Goal: Transaction & Acquisition: Purchase product/service

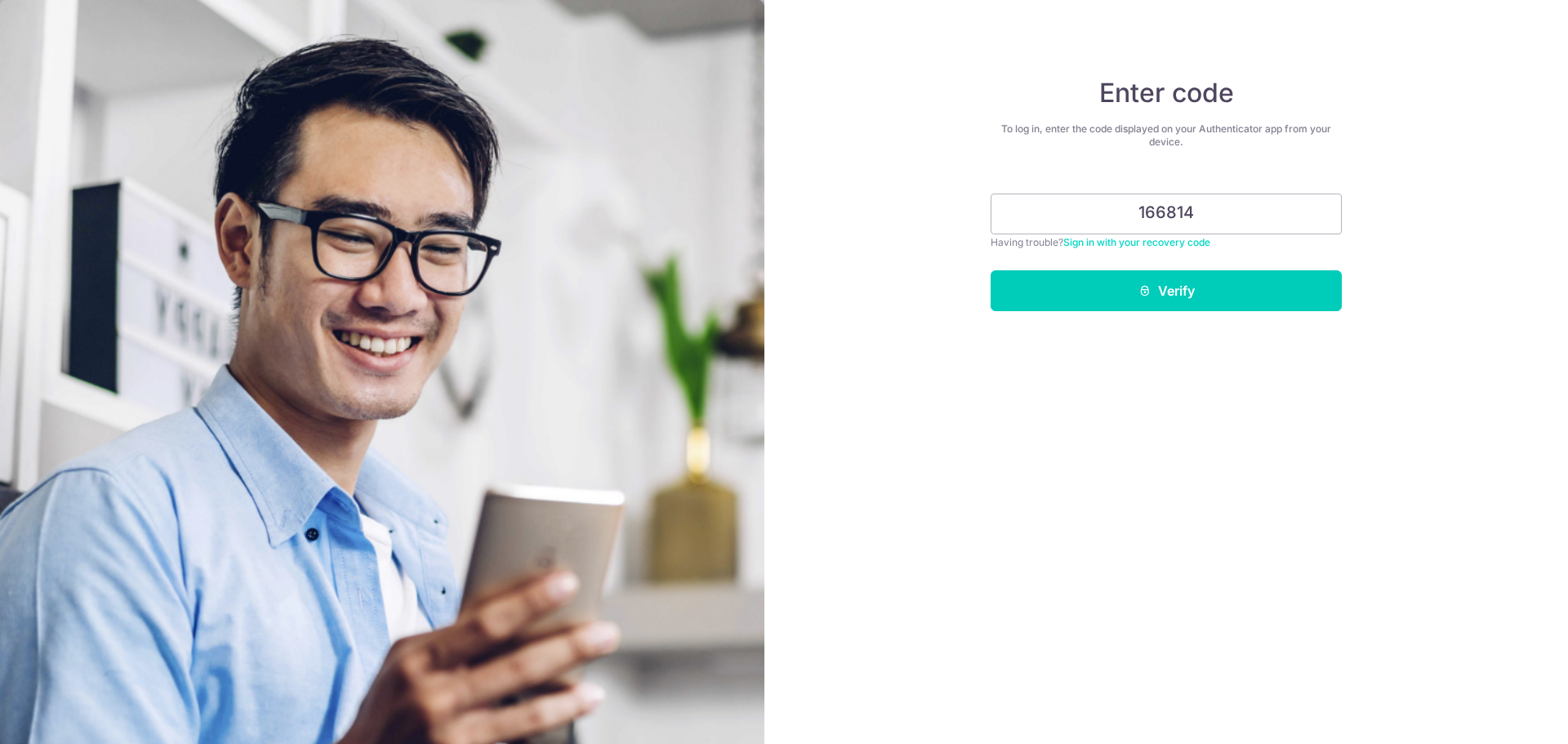
type input "166814"
click at [990, 270] on button "Verify" at bounding box center [1166, 290] width 351 height 41
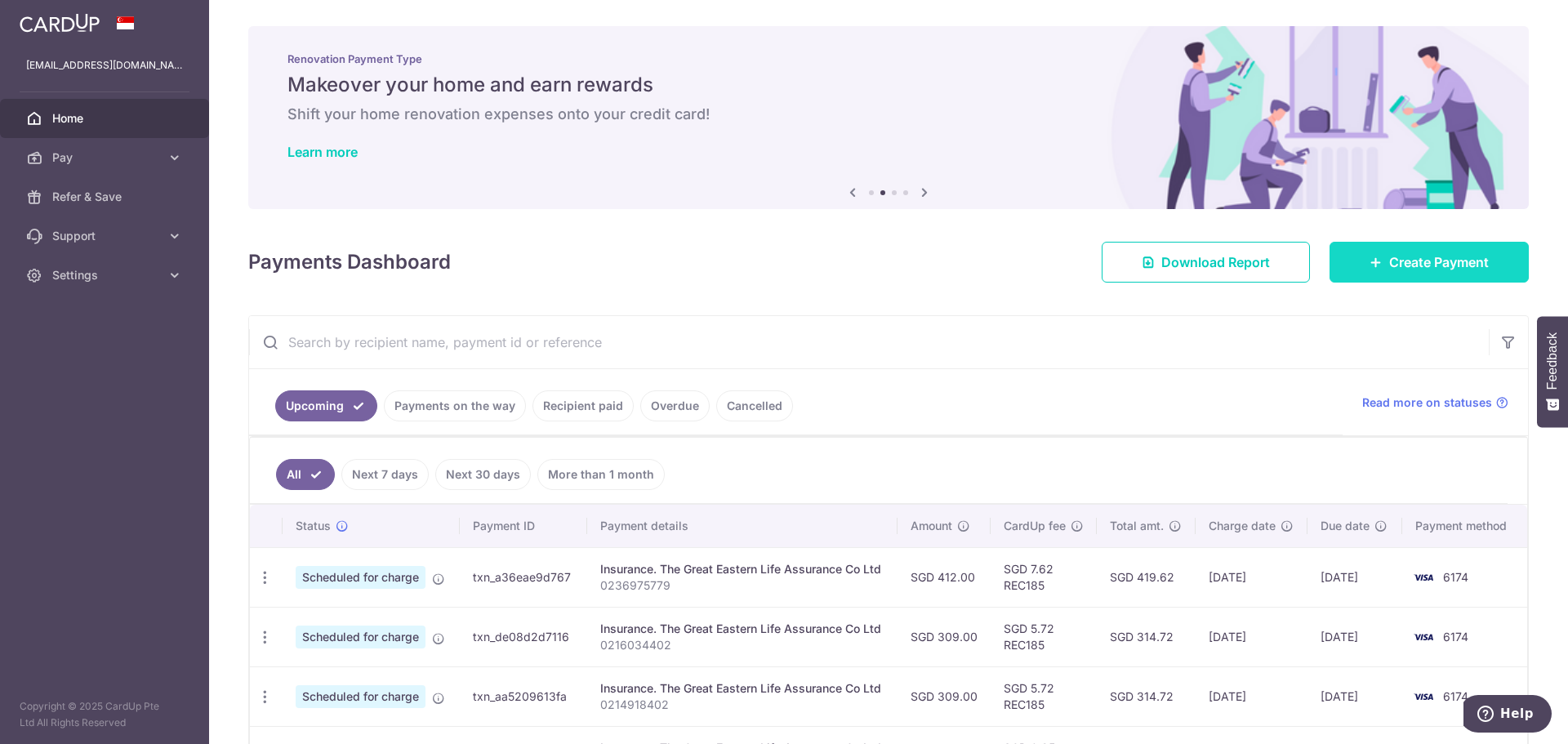
click at [1411, 273] on link "Create Payment" at bounding box center [1429, 262] width 200 height 41
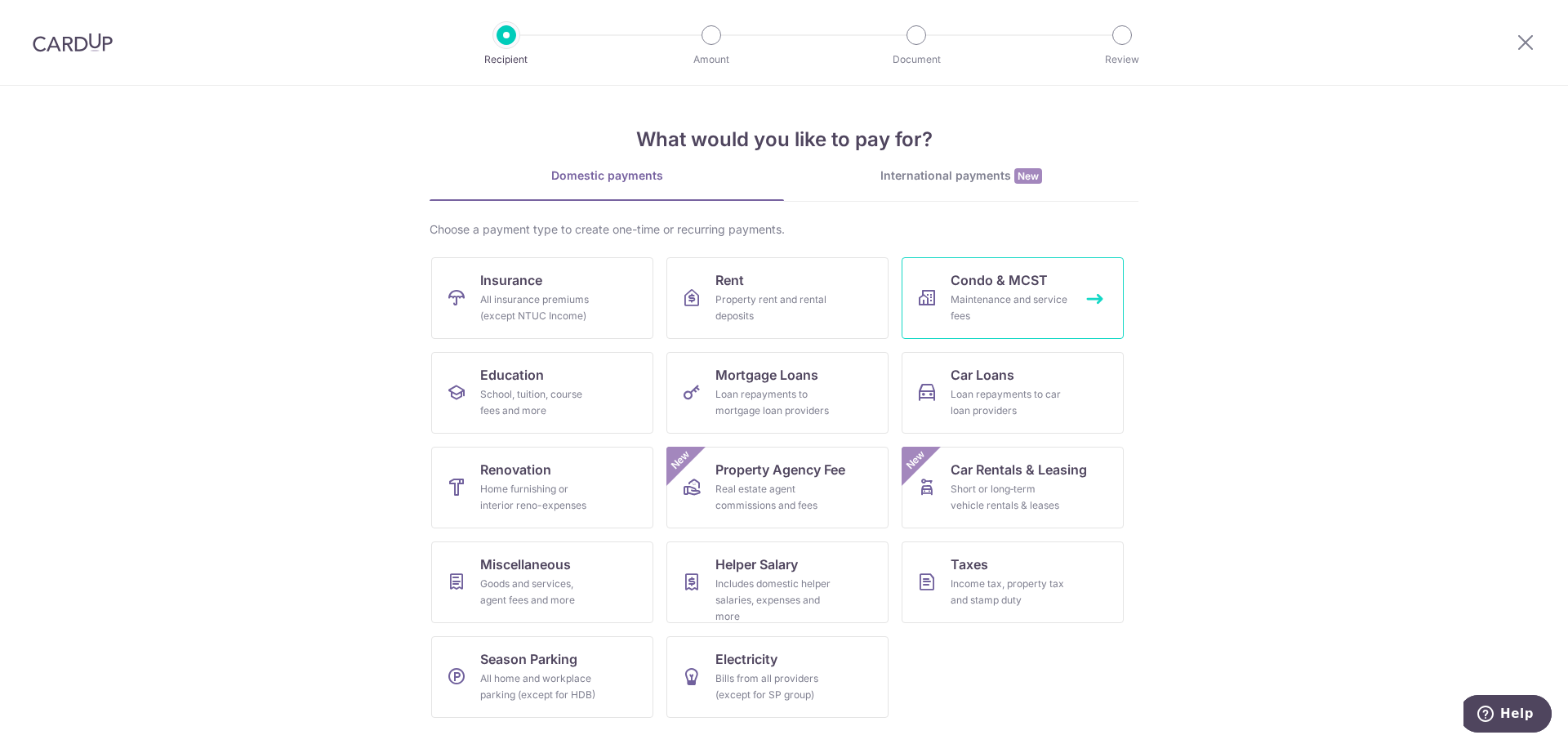
click at [991, 300] on div "Maintenance and service fees" at bounding box center [1009, 308] width 117 height 33
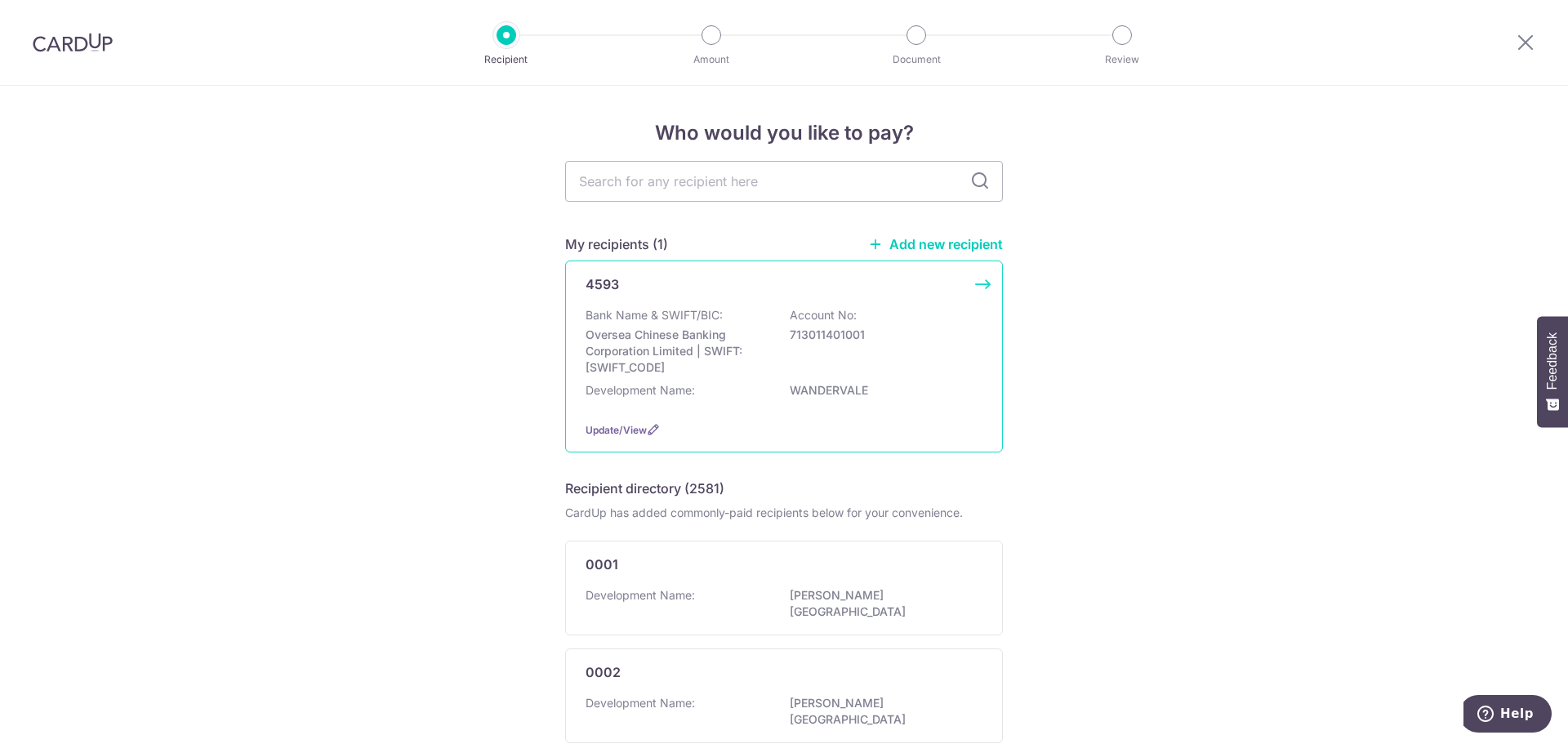
click at [933, 345] on div "Bank Name & SWIFT/BIC: Oversea Chinese Banking Corporation Limited | SWIFT: OCB…" at bounding box center [783, 341] width 397 height 69
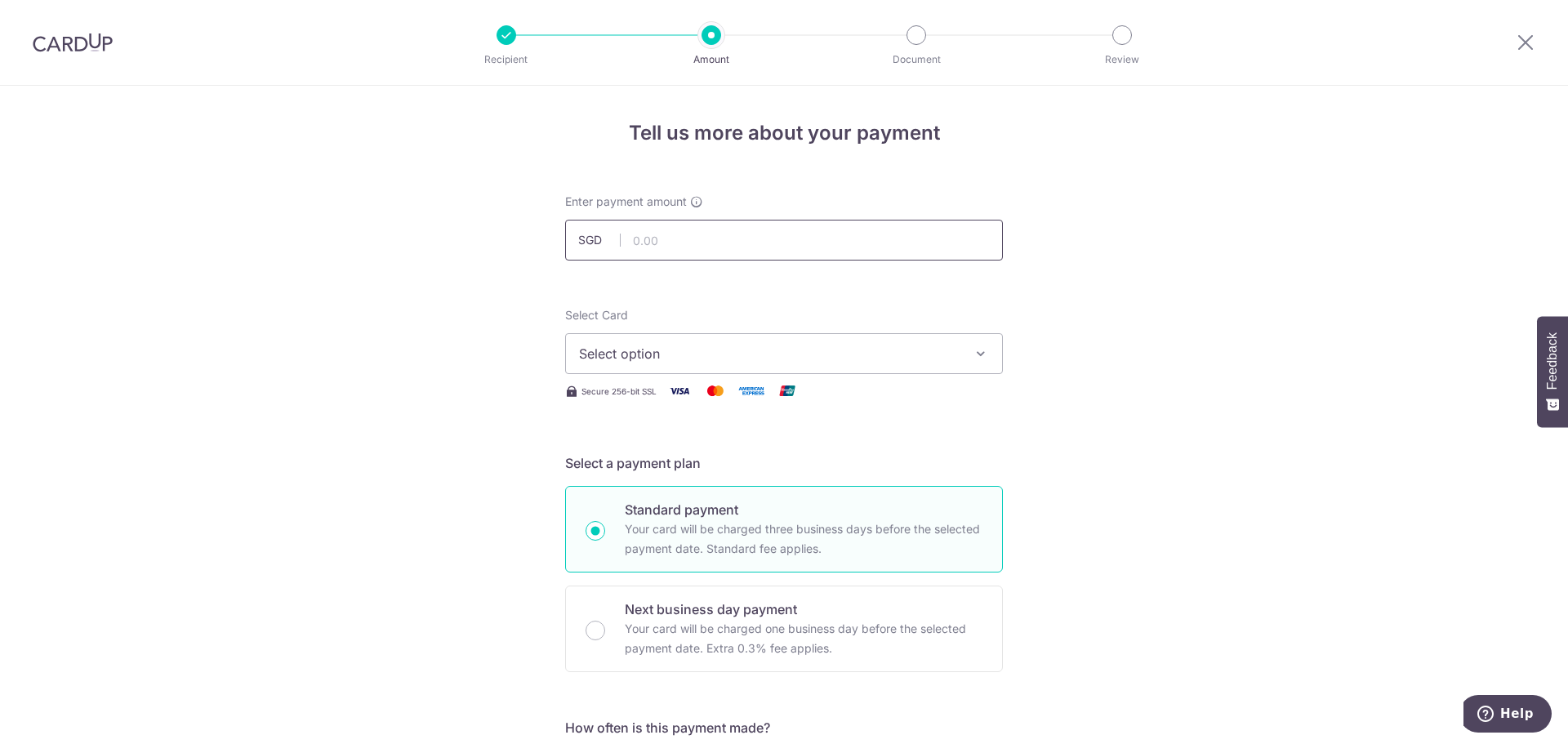
click at [842, 244] on input "text" at bounding box center [784, 240] width 438 height 41
type input "1,222.98"
click at [794, 354] on span "Select option" at bounding box center [769, 353] width 381 height 19
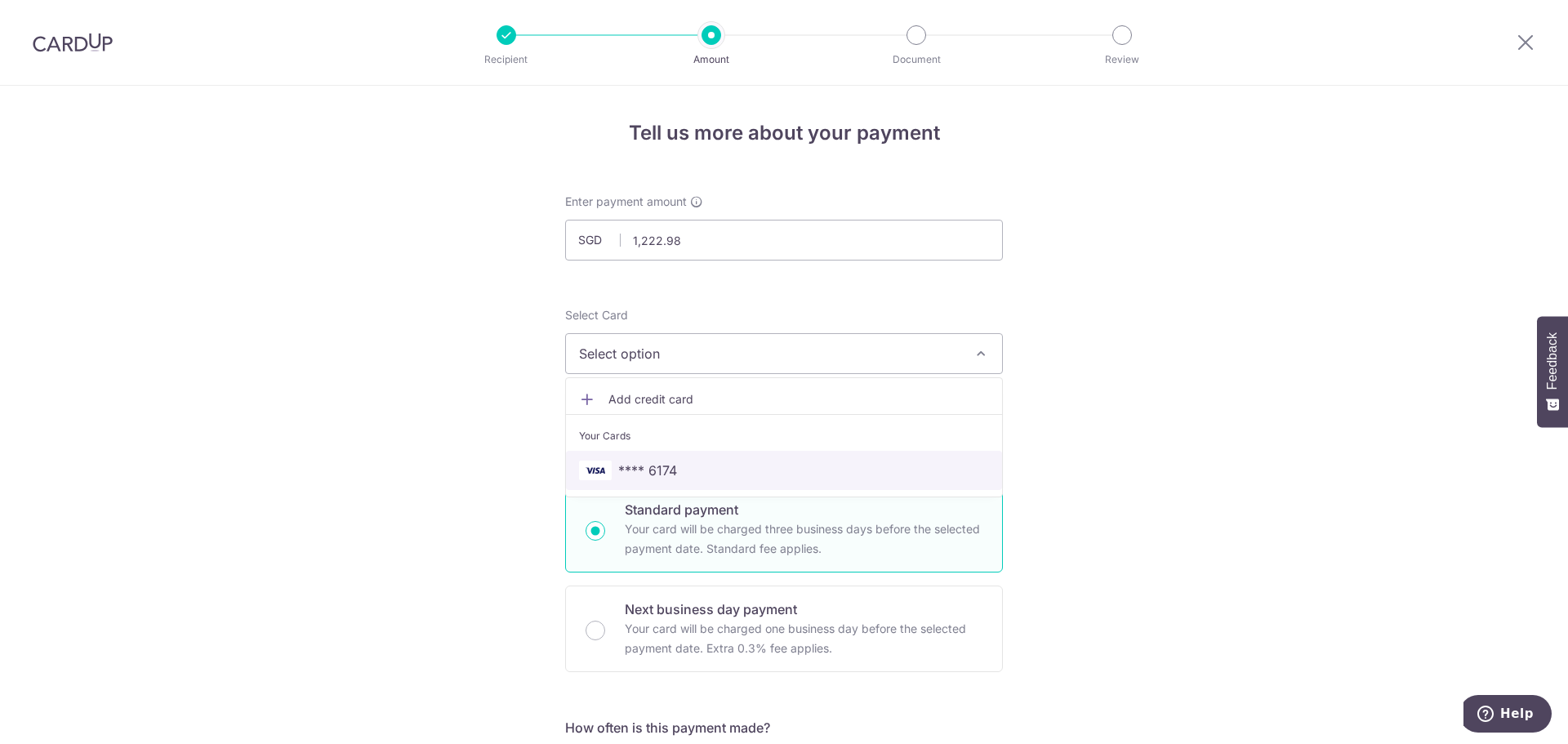
drag, startPoint x: 658, startPoint y: 465, endPoint x: 709, endPoint y: 467, distance: 51.0
click at [658, 465] on span "**** 6174" at bounding box center [647, 470] width 59 height 19
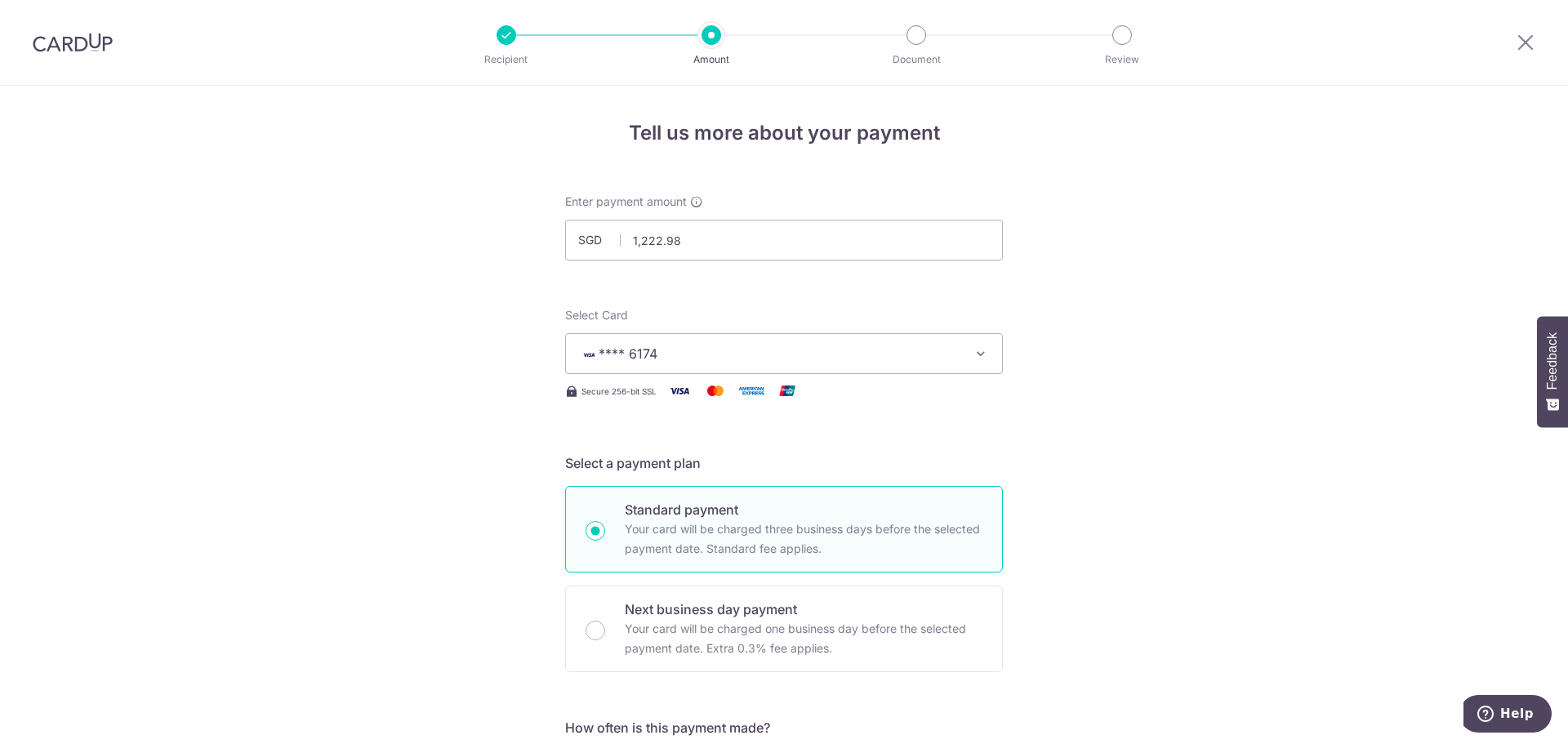
click at [63, 37] on img at bounding box center [72, 42] width 80 height 19
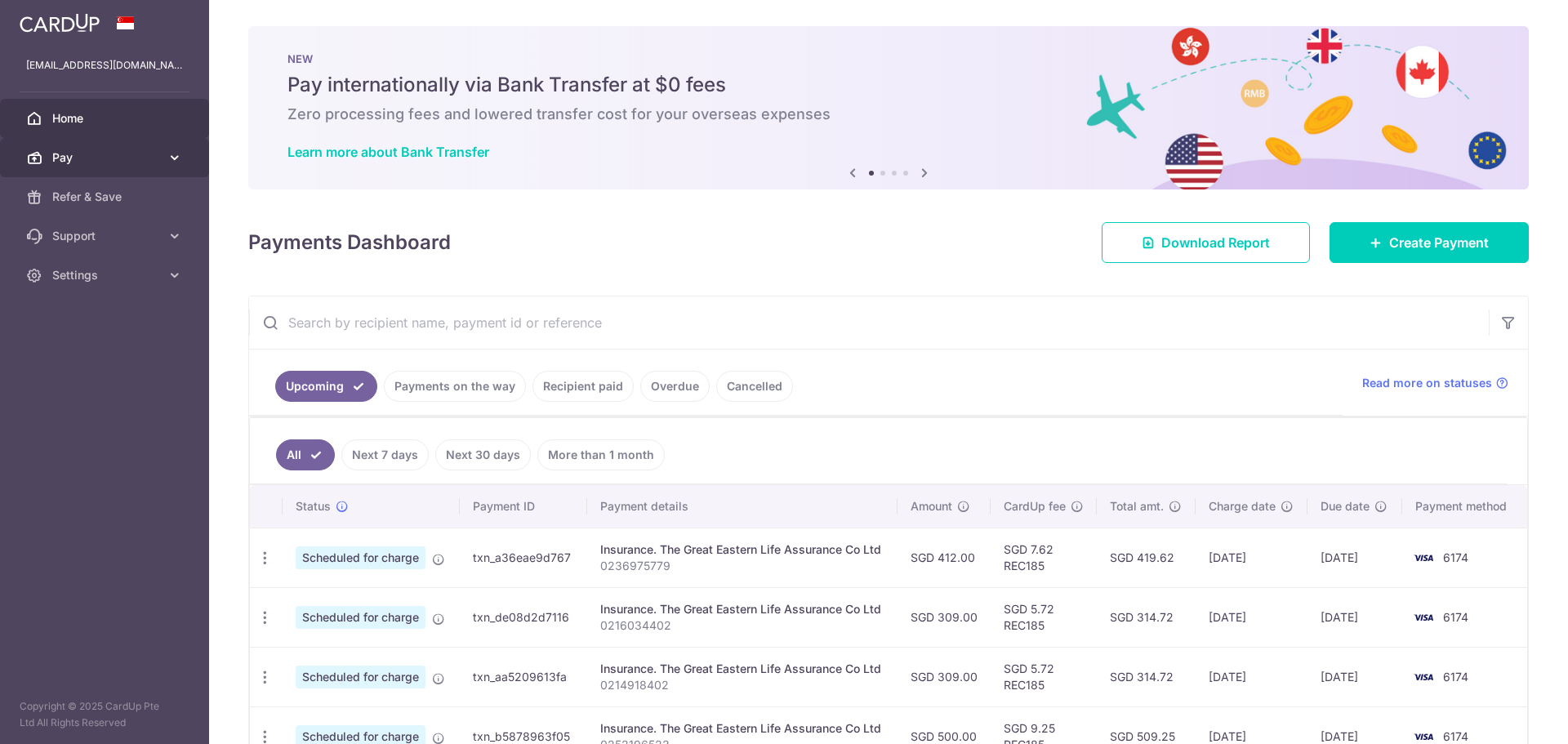
click at [175, 150] on icon at bounding box center [174, 157] width 16 height 16
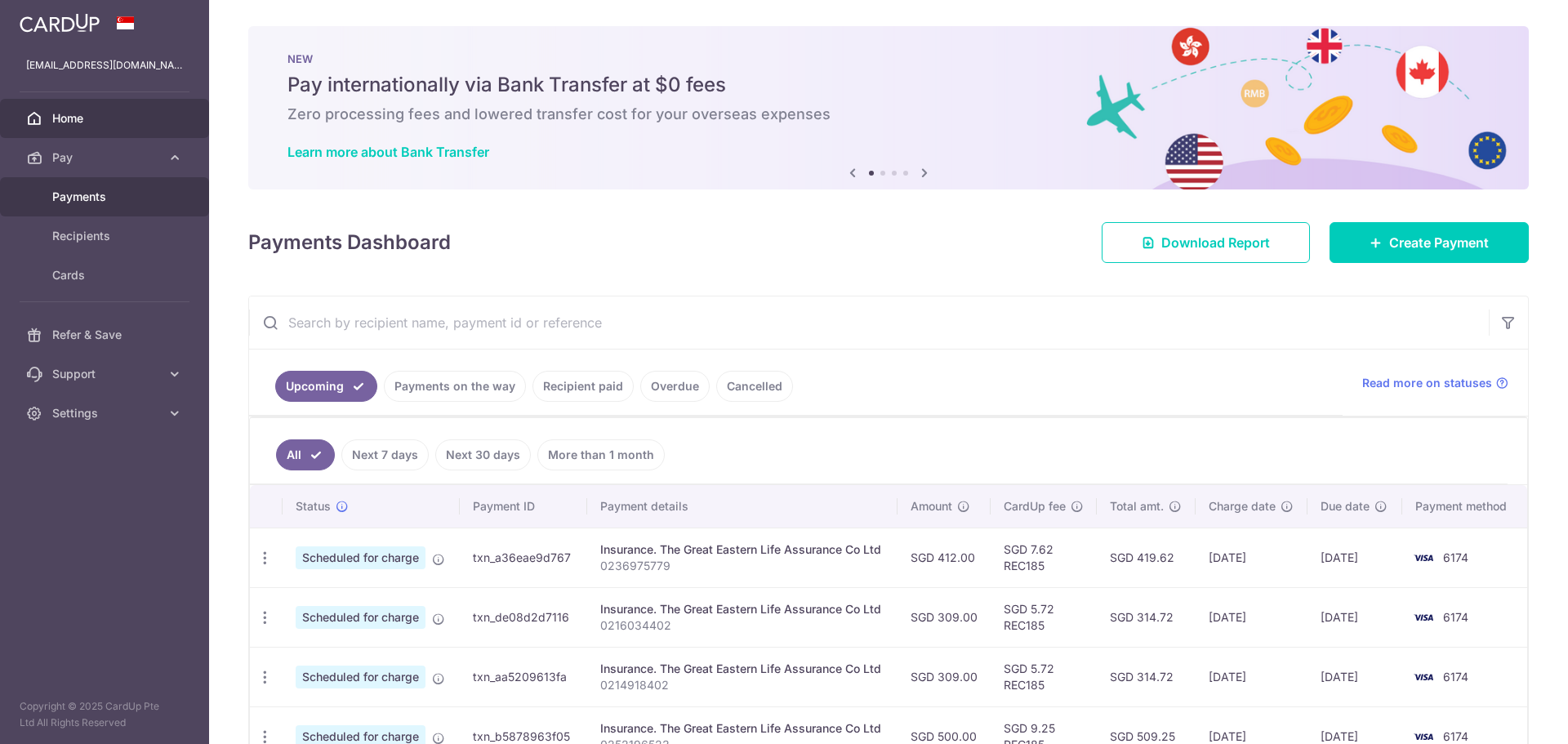
click at [112, 194] on span "Payments" at bounding box center [106, 196] width 108 height 16
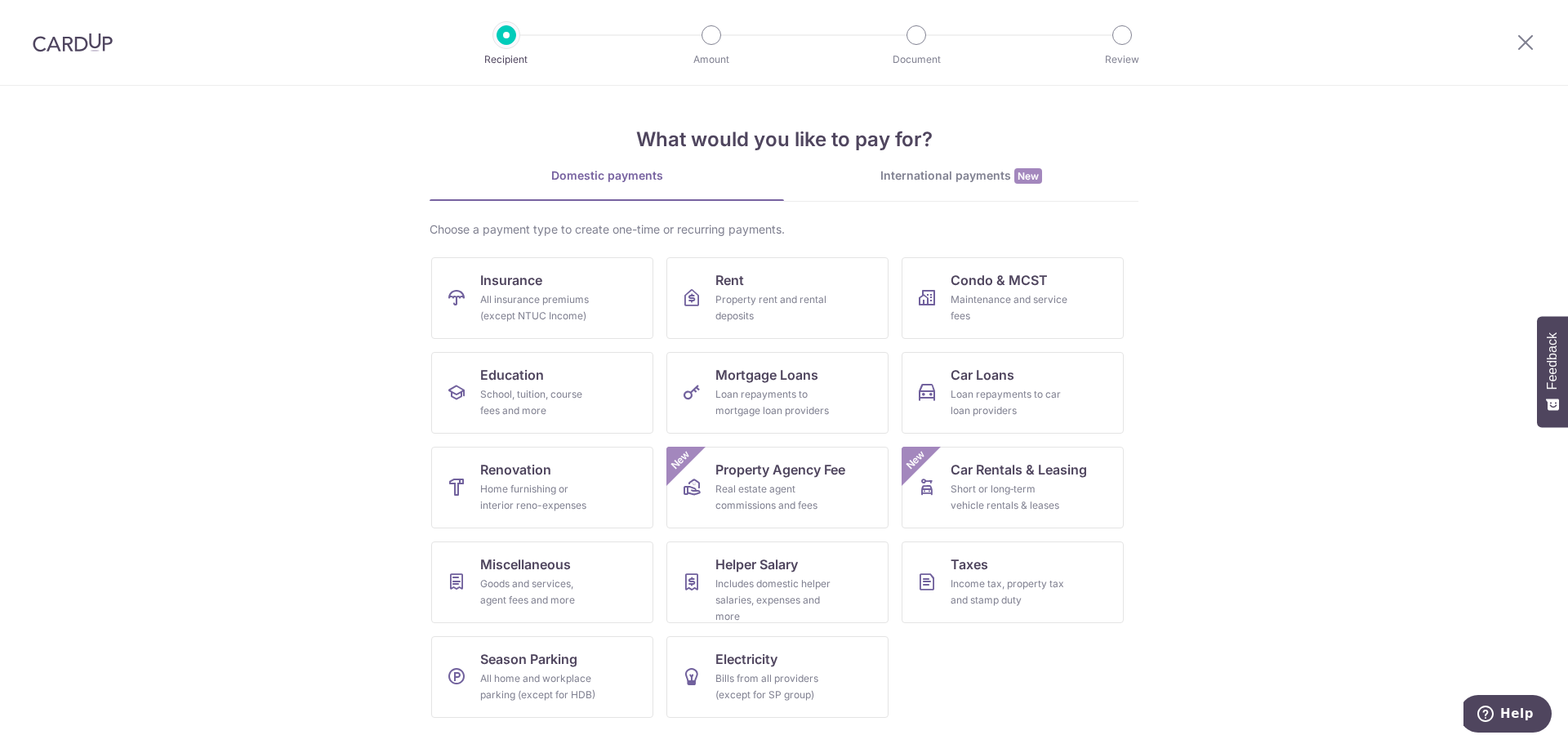
click at [73, 34] on img at bounding box center [72, 42] width 80 height 19
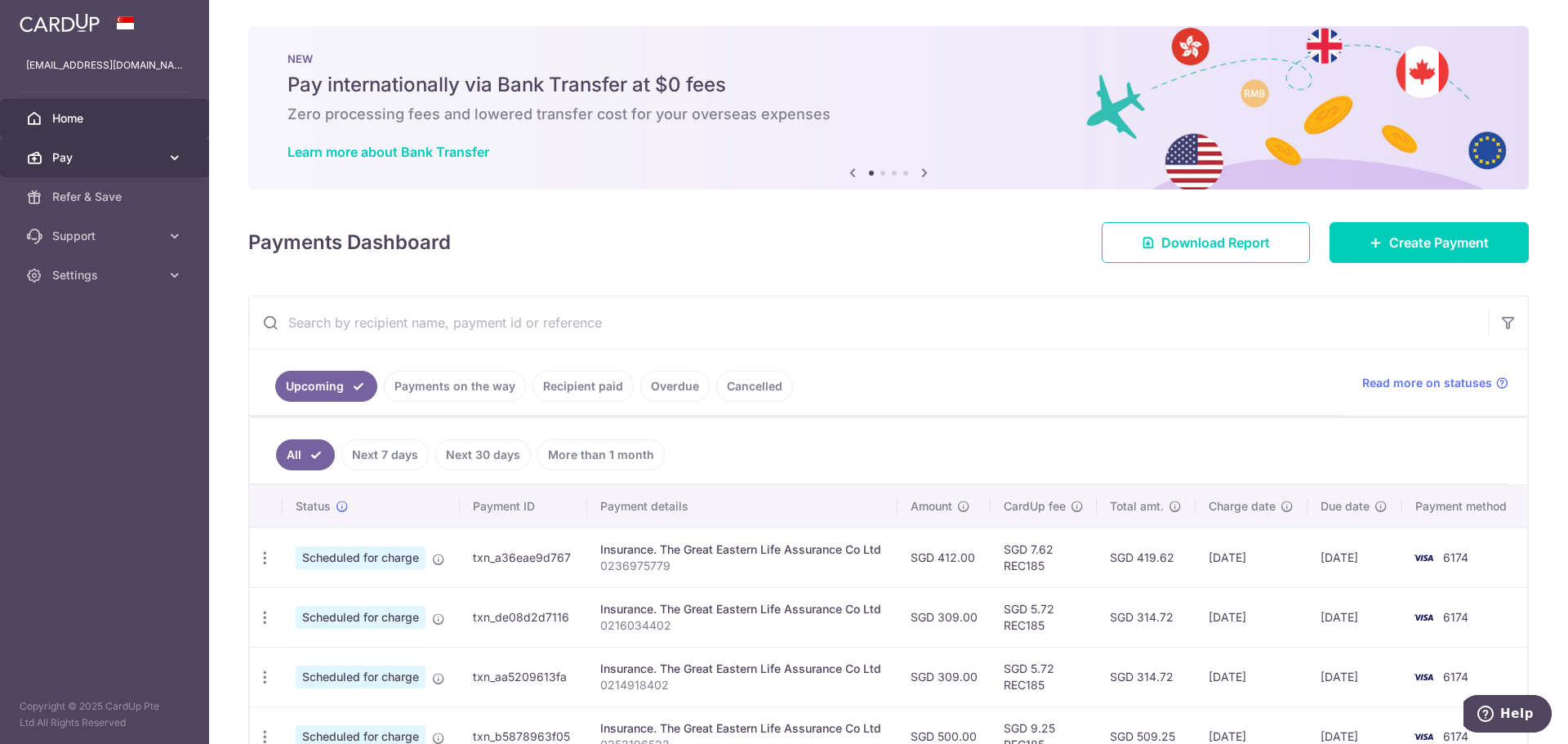
click at [179, 161] on icon at bounding box center [174, 157] width 16 height 16
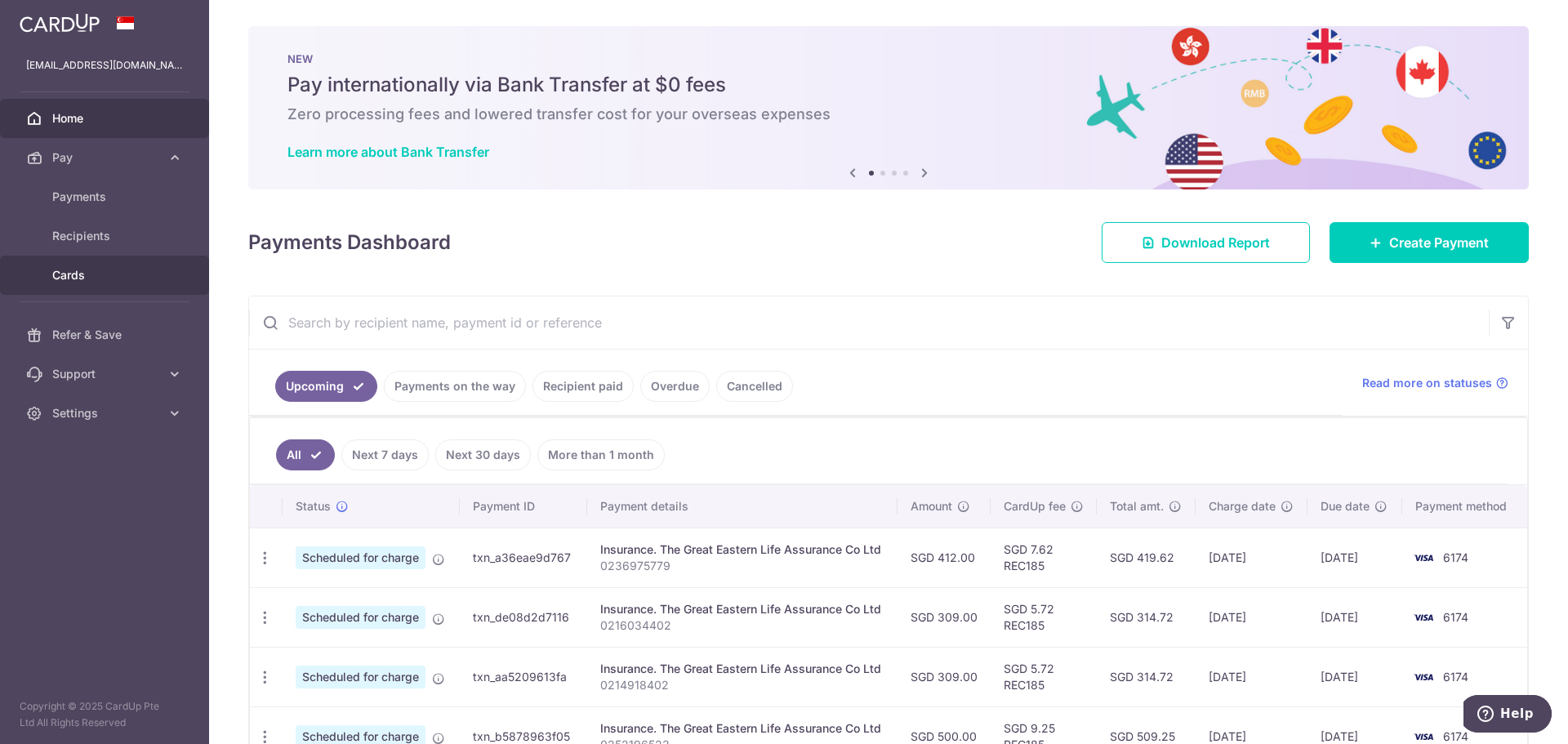
click at [81, 268] on span "Cards" at bounding box center [106, 274] width 108 height 16
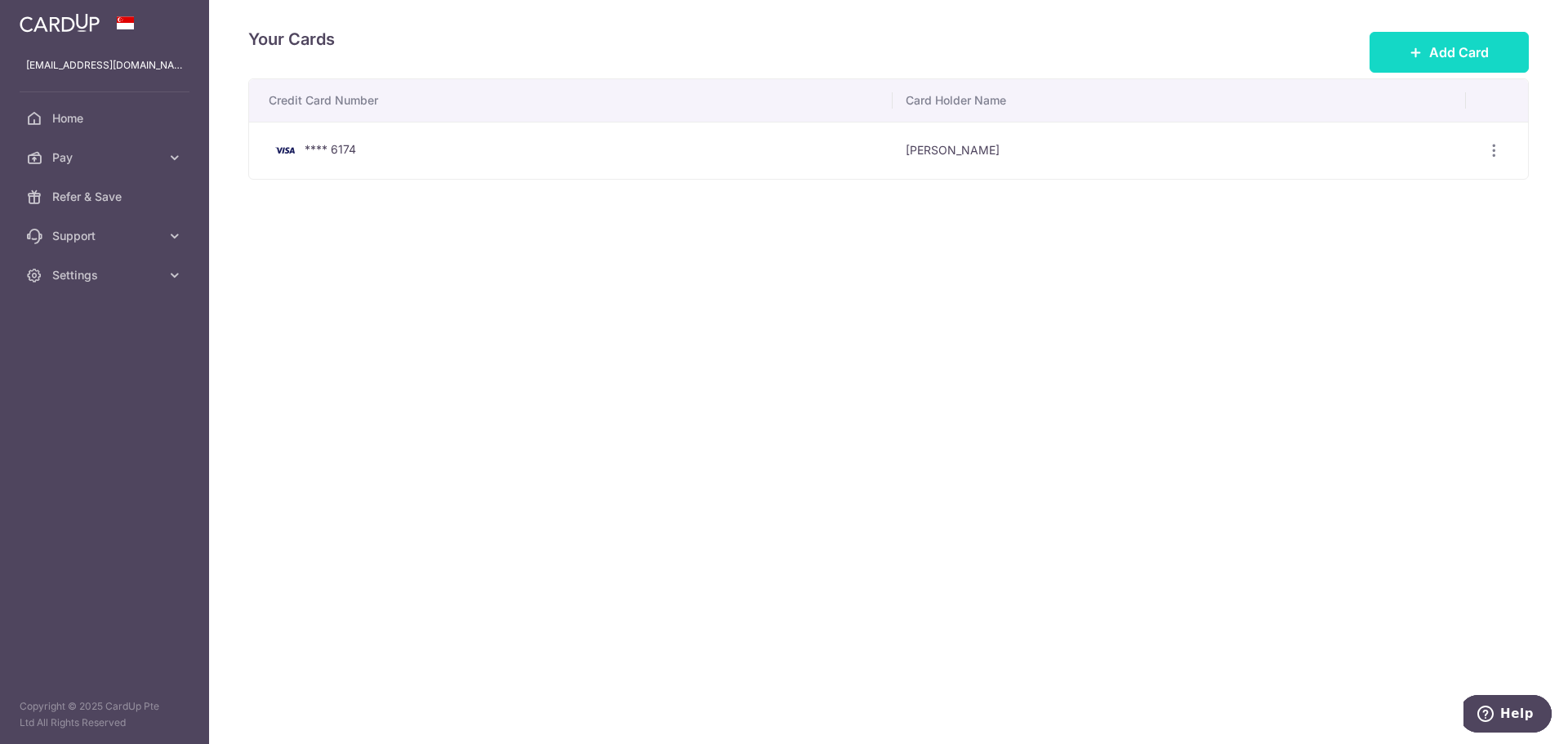
click at [1485, 38] on button "Add Card" at bounding box center [1449, 52] width 159 height 41
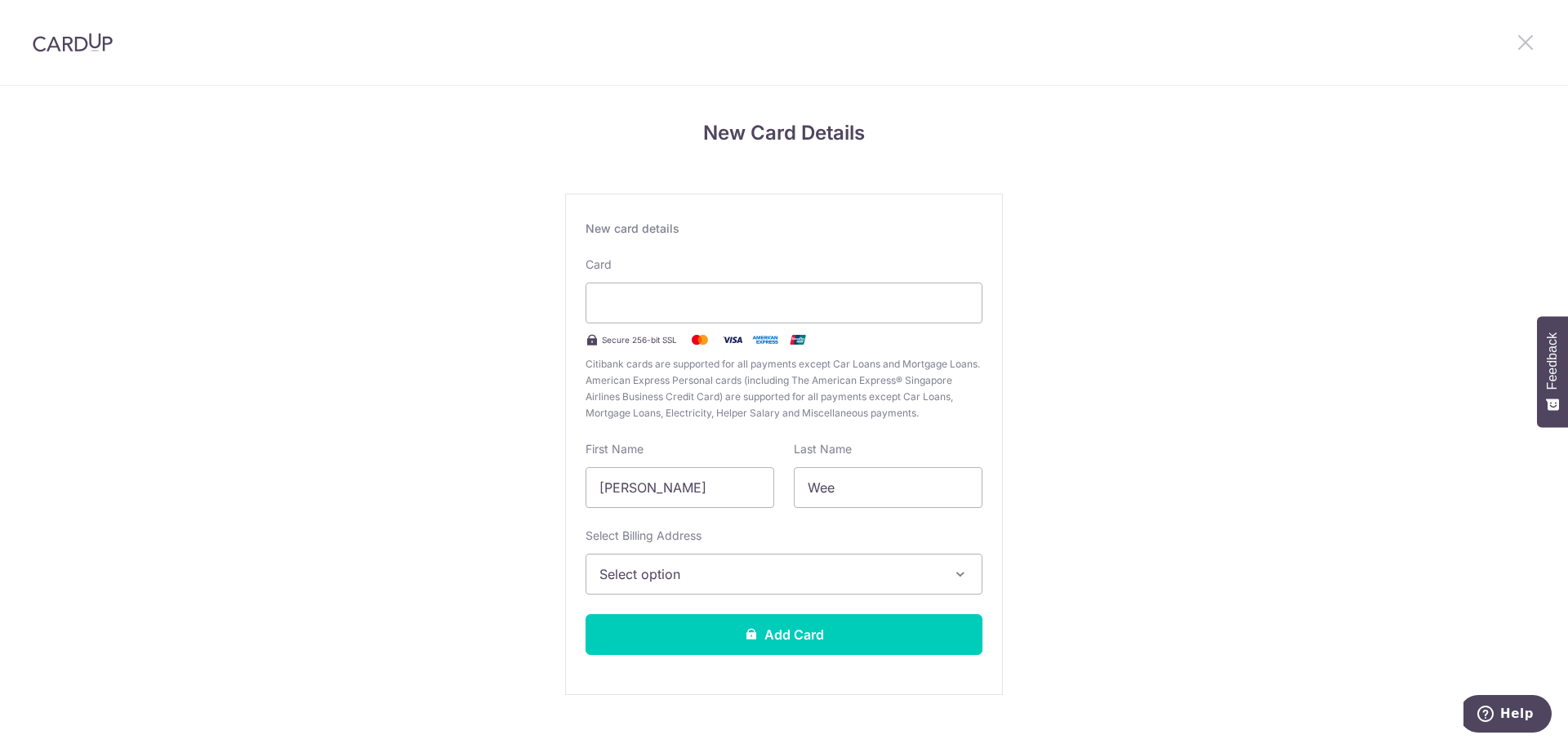
click at [1525, 43] on icon at bounding box center [1524, 42] width 19 height 20
